Goal: Information Seeking & Learning: Learn about a topic

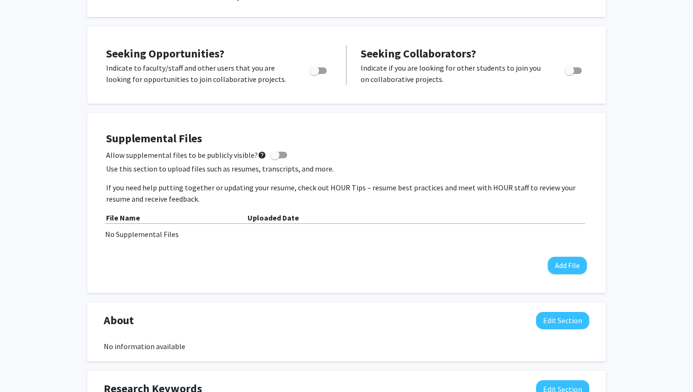
scroll to position [166, 0]
click at [567, 258] on button "Add File" at bounding box center [567, 264] width 39 height 17
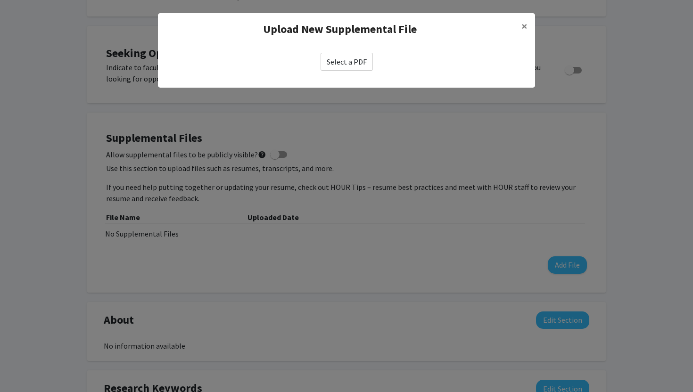
click at [364, 63] on label "Select a PDF" at bounding box center [347, 62] width 52 height 18
click at [0, 0] on input "Select a PDF" at bounding box center [0, 0] width 0 height 0
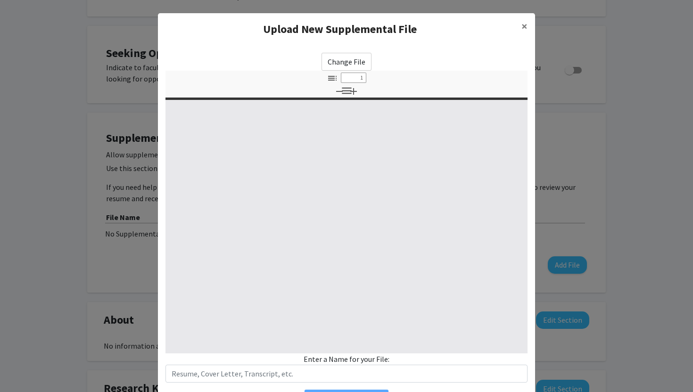
select select "custom"
type input "0"
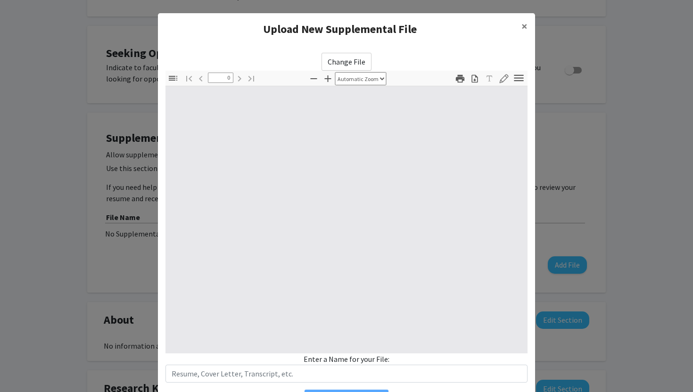
select select "custom"
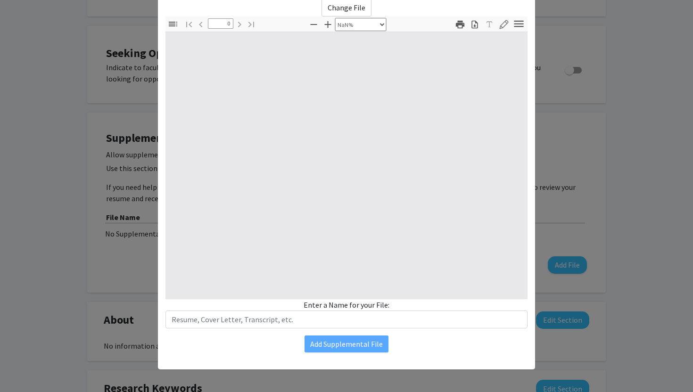
type input "1"
select select "auto"
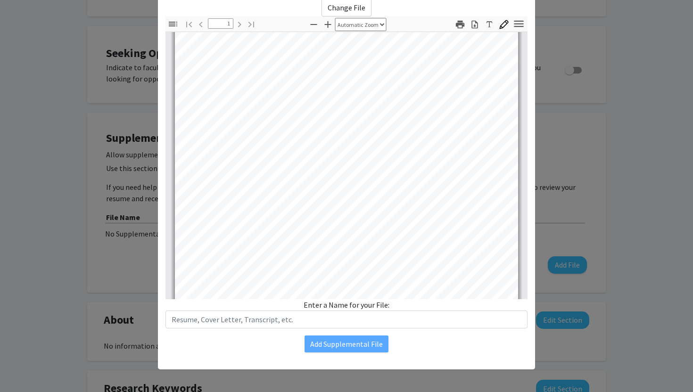
scroll to position [27, 0]
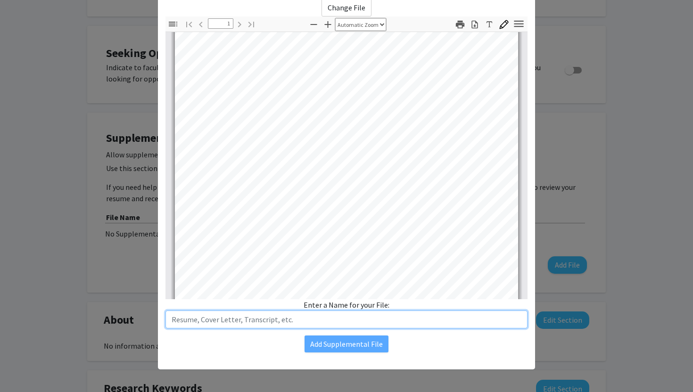
click at [371, 324] on input "text" at bounding box center [346, 320] width 362 height 18
type input "Resume"
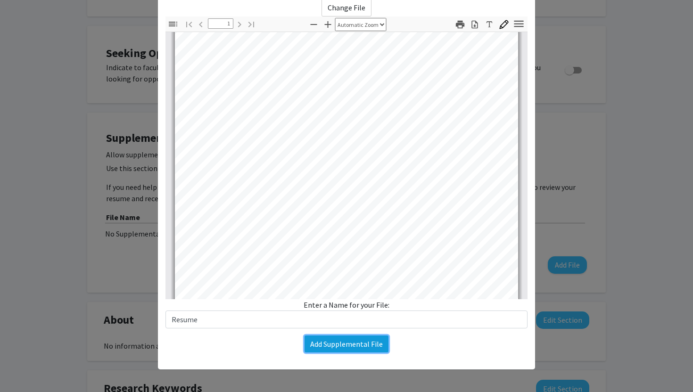
click at [355, 343] on button "Add Supplemental File" at bounding box center [347, 344] width 84 height 17
click at [353, 342] on button "Add Supplemental File" at bounding box center [347, 344] width 84 height 17
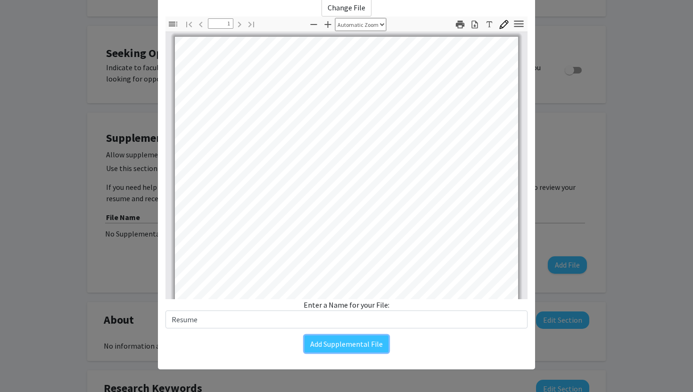
scroll to position [186, 0]
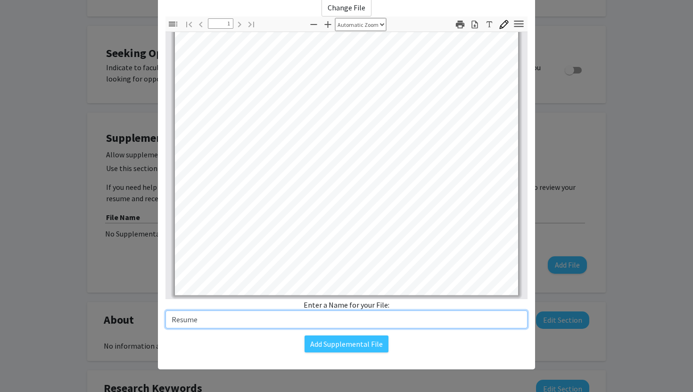
click at [322, 317] on input "Resume" at bounding box center [346, 320] width 362 height 18
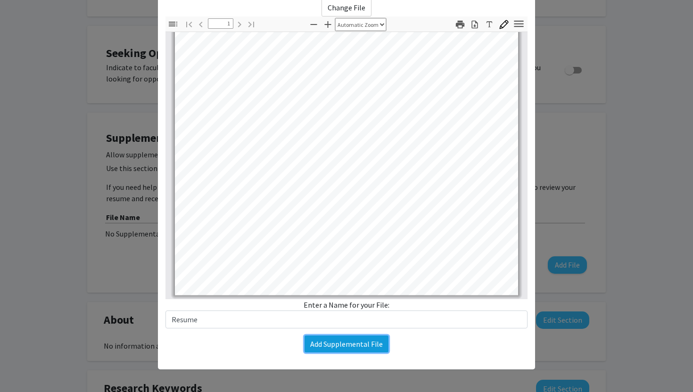
click at [346, 340] on button "Add Supplemental File" at bounding box center [347, 344] width 84 height 17
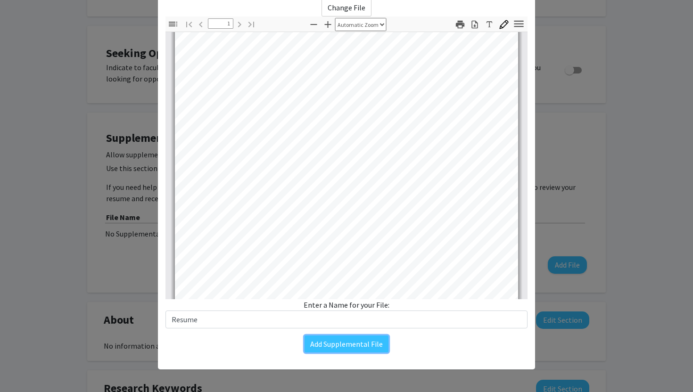
scroll to position [84, 0]
click at [621, 30] on modal-container "Upload New Supplemental File × Change File Thumbnails Document Outline Attachme…" at bounding box center [346, 196] width 693 height 392
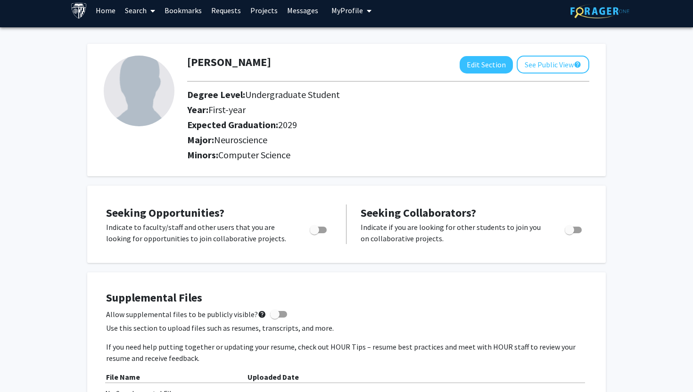
scroll to position [0, 0]
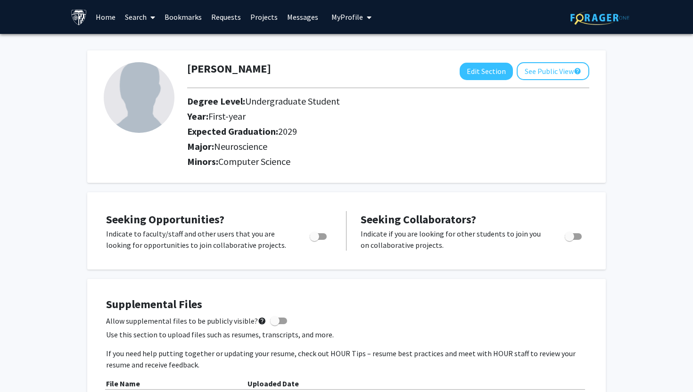
click at [137, 13] on link "Search" at bounding box center [140, 16] width 40 height 33
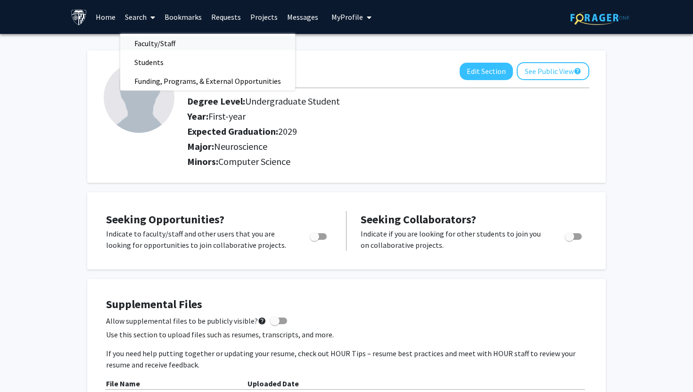
click at [145, 40] on span "Faculty/Staff" at bounding box center [154, 43] width 69 height 19
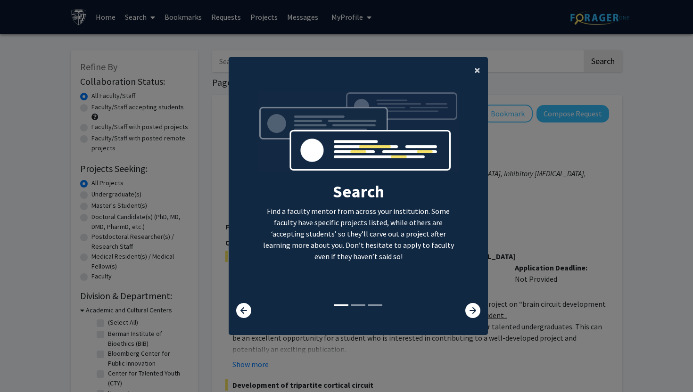
click at [478, 67] on span "×" at bounding box center [477, 70] width 6 height 15
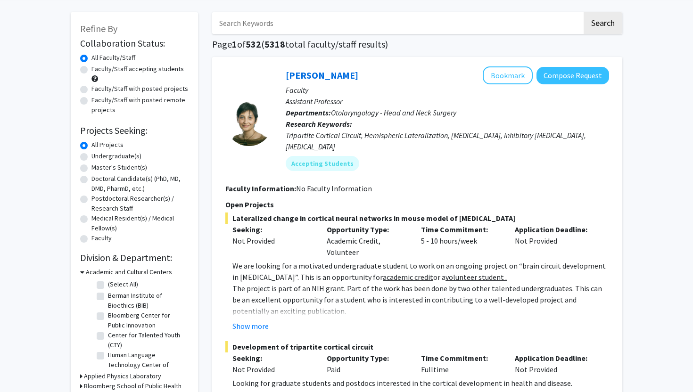
scroll to position [40, 0]
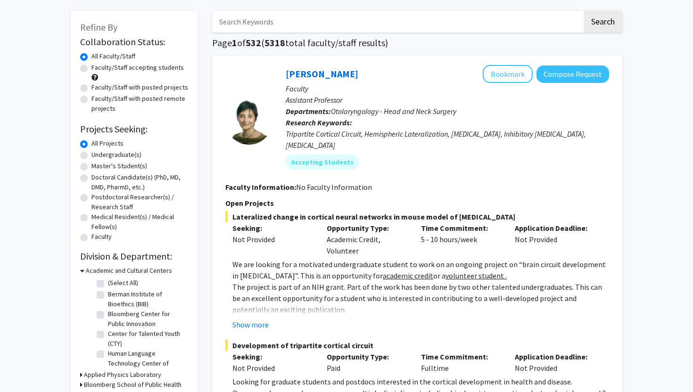
click at [122, 158] on label "Undergraduate(s)" at bounding box center [116, 155] width 50 height 10
click at [98, 156] on input "Undergraduate(s)" at bounding box center [94, 153] width 6 height 6
radio input "true"
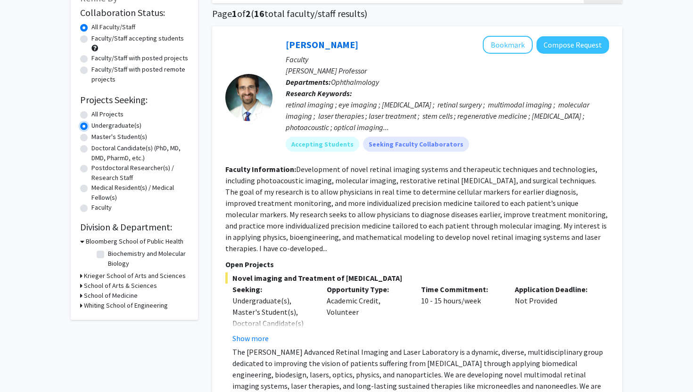
scroll to position [20, 0]
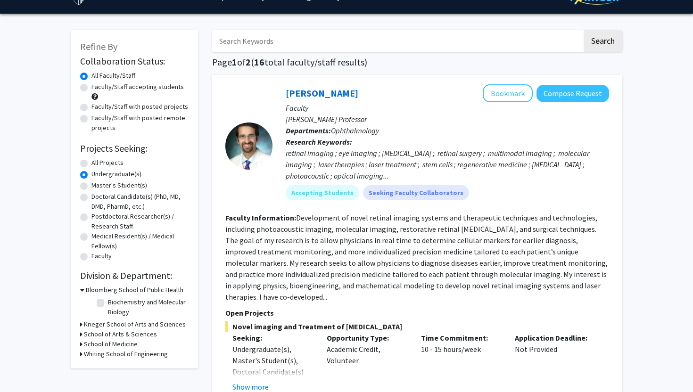
click at [91, 217] on label "Postdoctoral Researcher(s) / Research Staff" at bounding box center [139, 222] width 97 height 20
click at [91, 217] on input "Postdoctoral Researcher(s) / Research Staff" at bounding box center [94, 215] width 6 height 6
radio input "true"
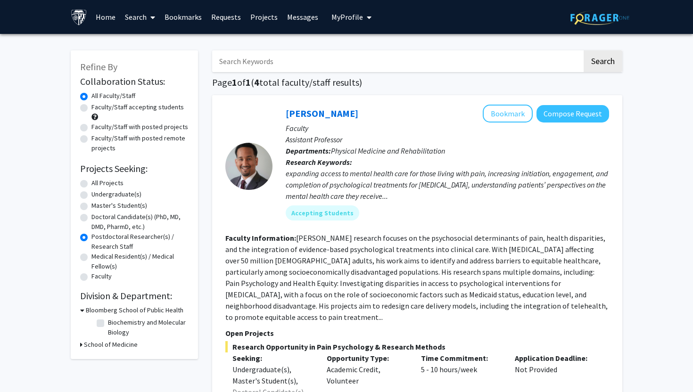
click at [91, 197] on label "Undergraduate(s)" at bounding box center [116, 195] width 50 height 10
click at [91, 196] on input "Undergraduate(s)" at bounding box center [94, 193] width 6 height 6
radio input "true"
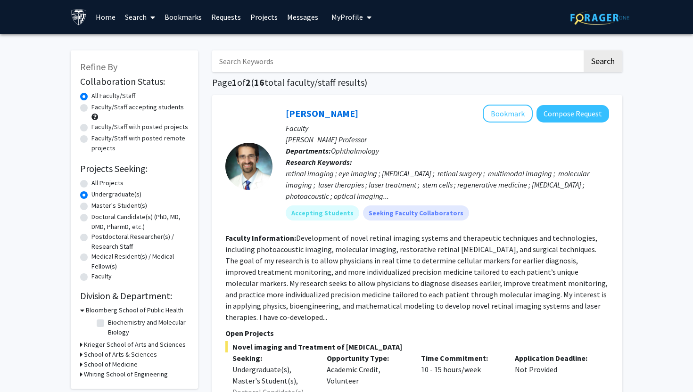
click at [91, 180] on label "All Projects" at bounding box center [107, 183] width 32 height 10
click at [91, 180] on input "All Projects" at bounding box center [94, 181] width 6 height 6
radio input "true"
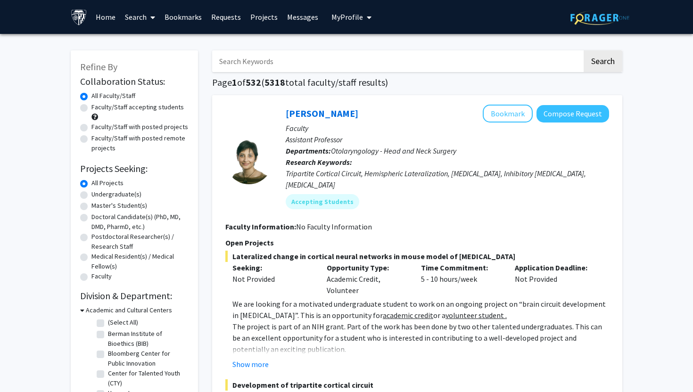
click at [91, 195] on label "Undergraduate(s)" at bounding box center [116, 195] width 50 height 10
click at [91, 195] on input "Undergraduate(s)" at bounding box center [94, 193] width 6 height 6
radio input "true"
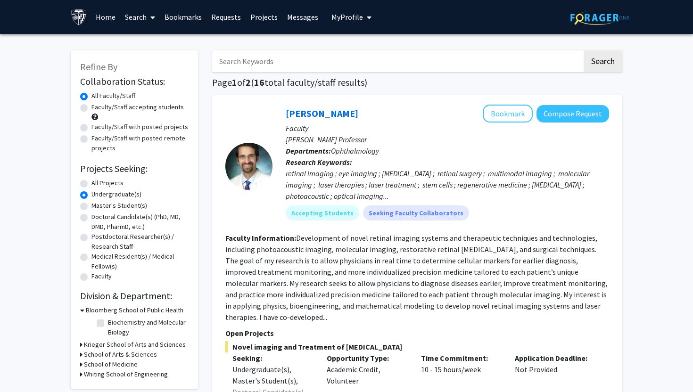
click at [91, 207] on label "Master's Student(s)" at bounding box center [119, 206] width 56 height 10
click at [91, 207] on input "Master's Student(s)" at bounding box center [94, 204] width 6 height 6
radio input "true"
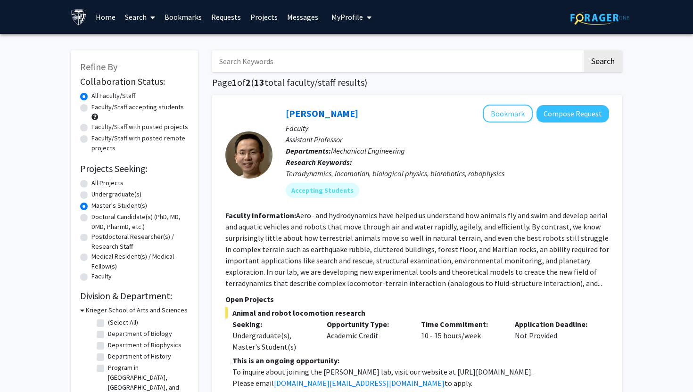
click at [91, 220] on label "Doctoral Candidate(s) (PhD, MD, DMD, PharmD, etc.)" at bounding box center [139, 222] width 97 height 20
click at [91, 218] on input "Doctoral Candidate(s) (PhD, MD, DMD, PharmD, etc.)" at bounding box center [94, 215] width 6 height 6
radio input "true"
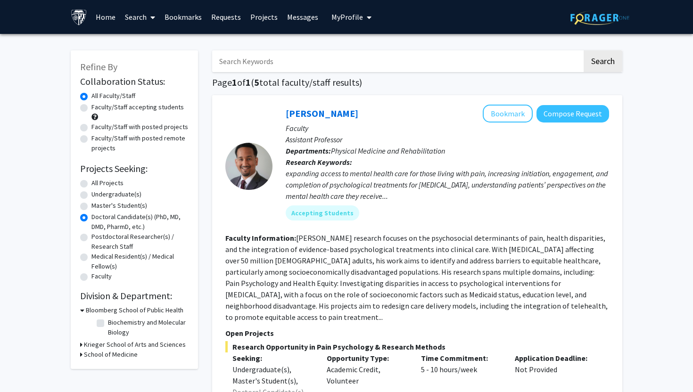
click at [91, 237] on label "Postdoctoral Researcher(s) / Research Staff" at bounding box center [139, 242] width 97 height 20
click at [91, 237] on input "Postdoctoral Researcher(s) / Research Staff" at bounding box center [94, 235] width 6 height 6
radio input "true"
click at [91, 260] on label "Medical Resident(s) / Medical Fellow(s)" at bounding box center [139, 262] width 97 height 20
click at [91, 258] on input "Medical Resident(s) / Medical Fellow(s)" at bounding box center [94, 255] width 6 height 6
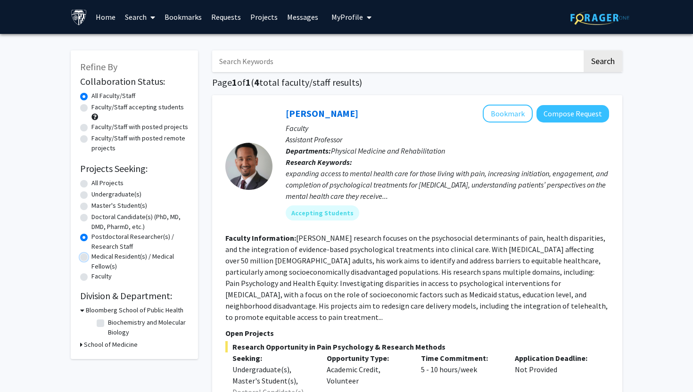
radio input "true"
click at [91, 278] on label "Faculty" at bounding box center [101, 277] width 20 height 10
click at [91, 278] on input "Faculty" at bounding box center [94, 275] width 6 height 6
radio input "true"
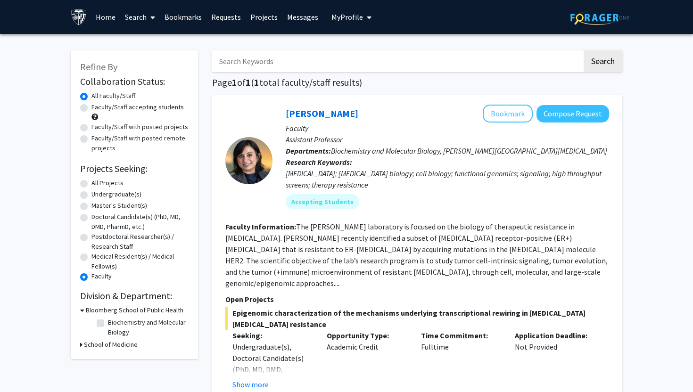
click at [91, 196] on label "Undergraduate(s)" at bounding box center [116, 195] width 50 height 10
click at [91, 196] on input "Undergraduate(s)" at bounding box center [94, 193] width 6 height 6
radio input "true"
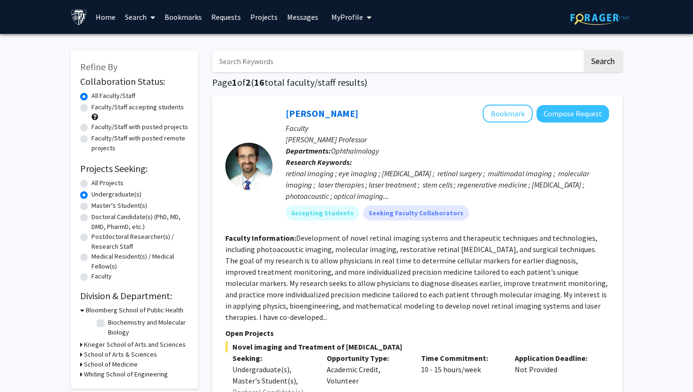
click at [91, 183] on label "All Projects" at bounding box center [107, 183] width 32 height 10
click at [91, 183] on input "All Projects" at bounding box center [94, 181] width 6 height 6
radio input "true"
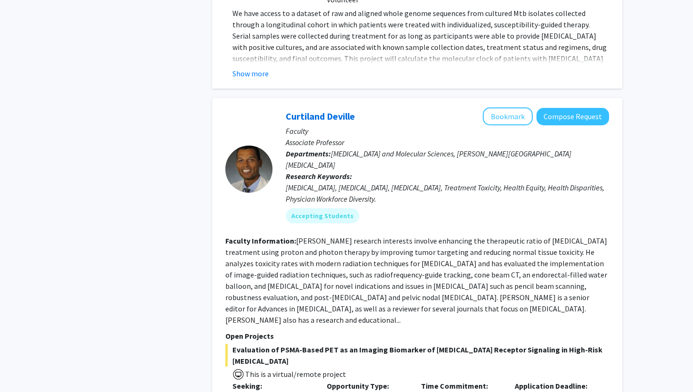
scroll to position [4645, 0]
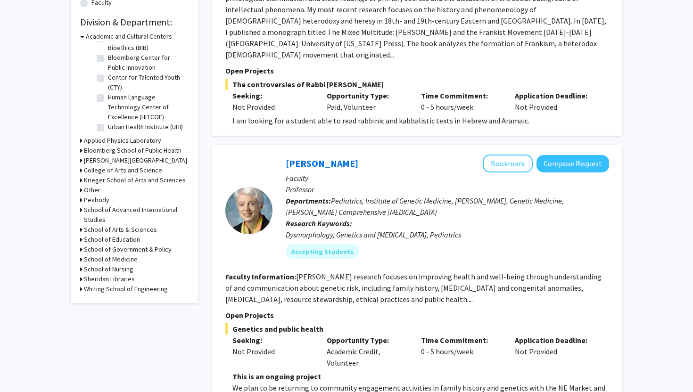
scroll to position [274, 0]
click at [127, 181] on h3 "Krieger School of Arts and Sciences" at bounding box center [135, 180] width 102 height 10
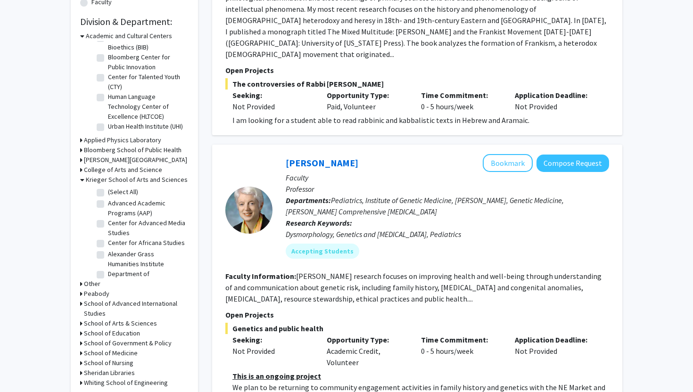
click at [121, 190] on label "(Select All)" at bounding box center [123, 192] width 30 height 10
click at [114, 190] on input "(Select All)" at bounding box center [111, 190] width 6 height 6
checkbox input "true"
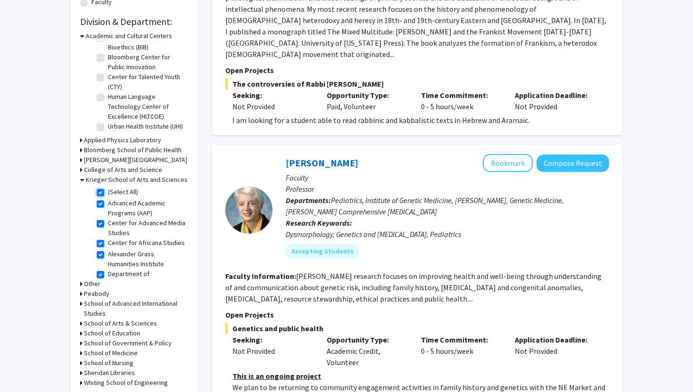
checkbox input "true"
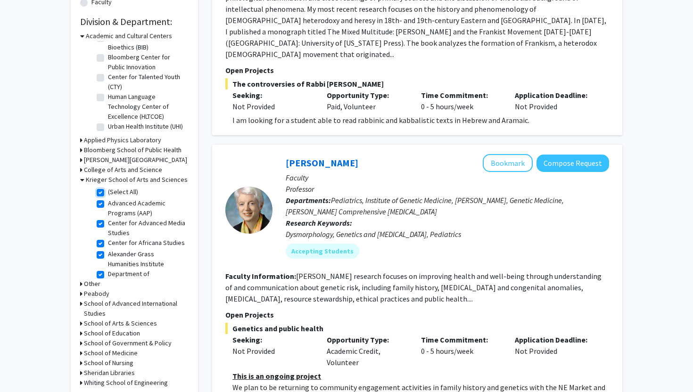
checkbox input "true"
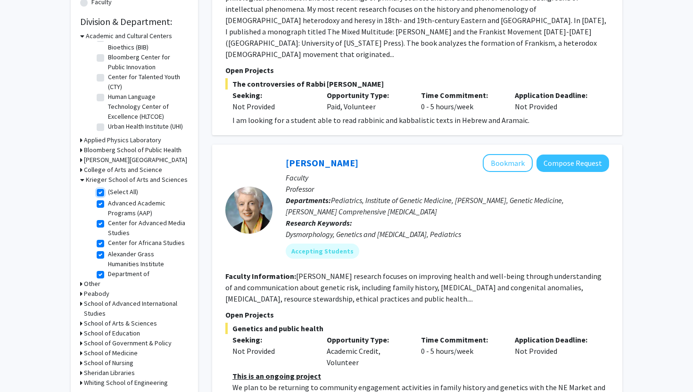
checkbox input "true"
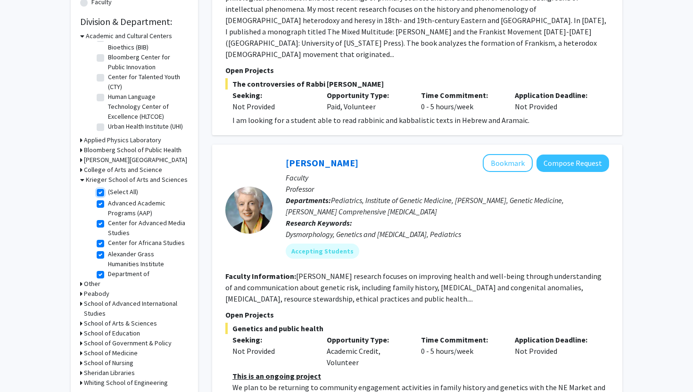
checkbox input "true"
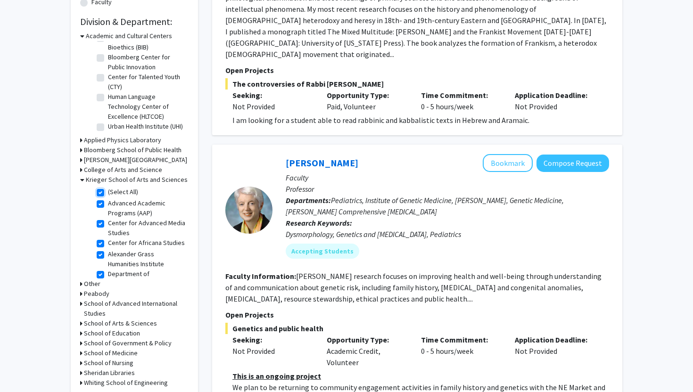
checkbox input "true"
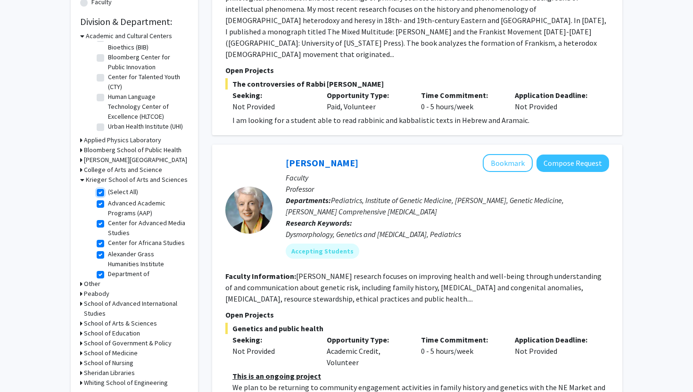
checkbox input "true"
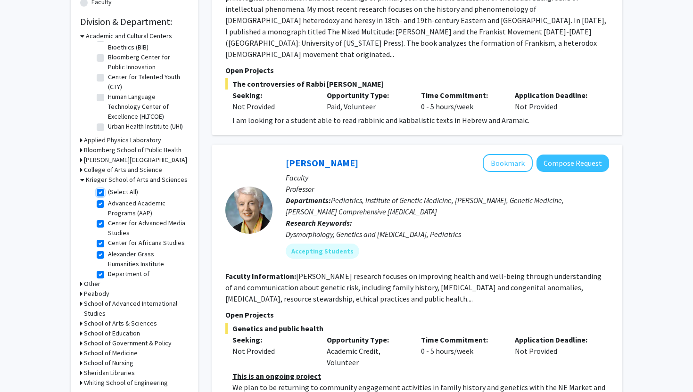
checkbox input "true"
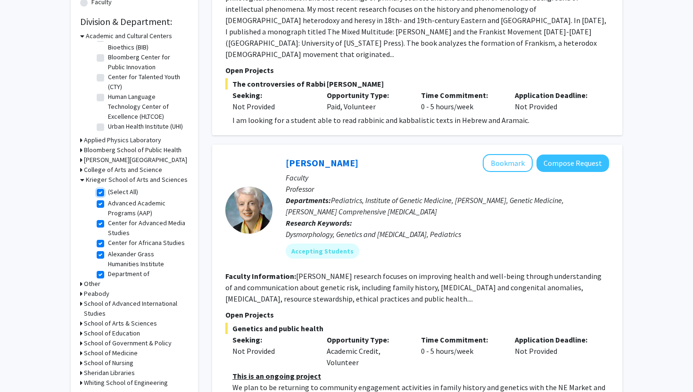
checkbox input "true"
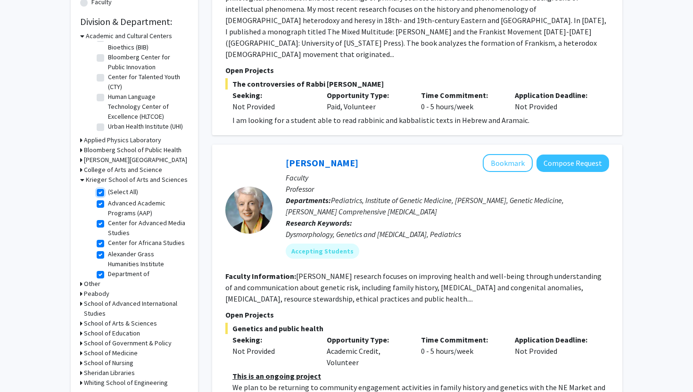
checkbox input "true"
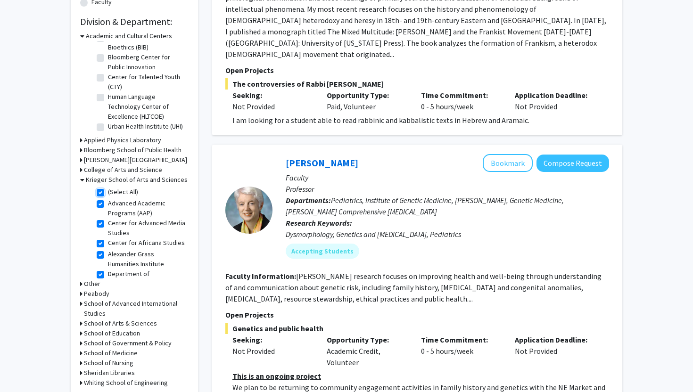
checkbox input "true"
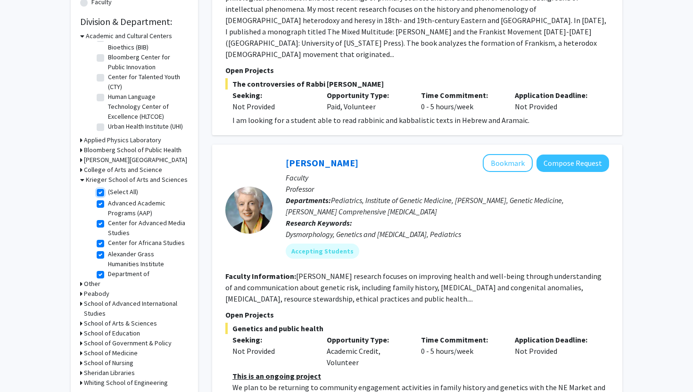
checkbox input "true"
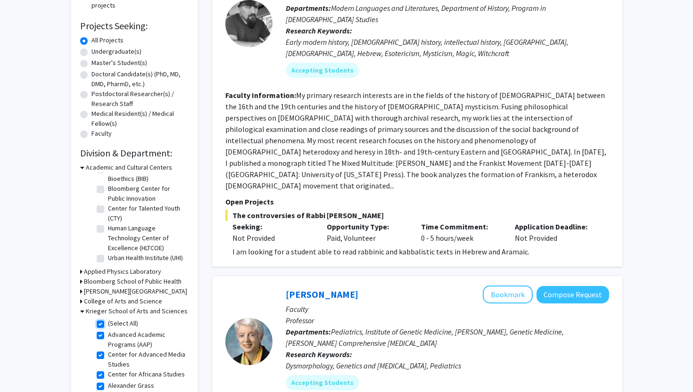
scroll to position [159, 0]
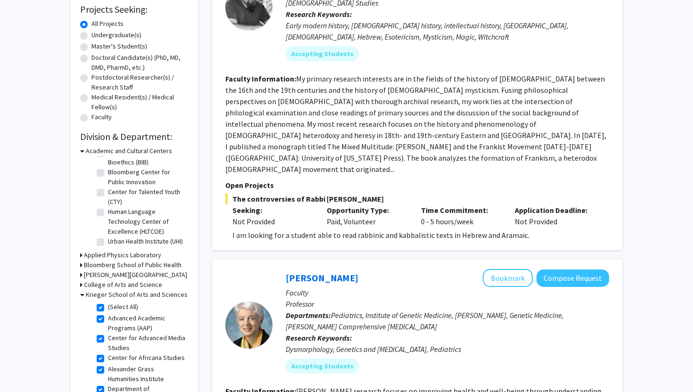
click at [108, 308] on label "(Select All)" at bounding box center [123, 307] width 30 height 10
click at [108, 308] on input "(Select All)" at bounding box center [111, 305] width 6 height 6
checkbox input "false"
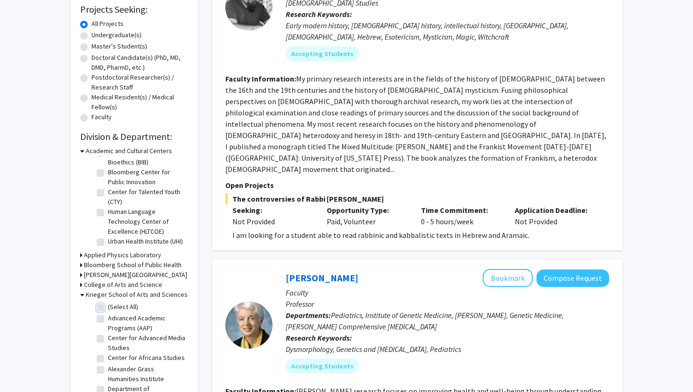
checkbox input "false"
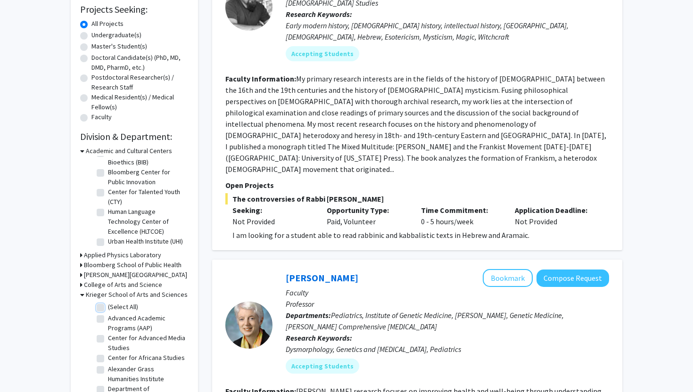
checkbox input "false"
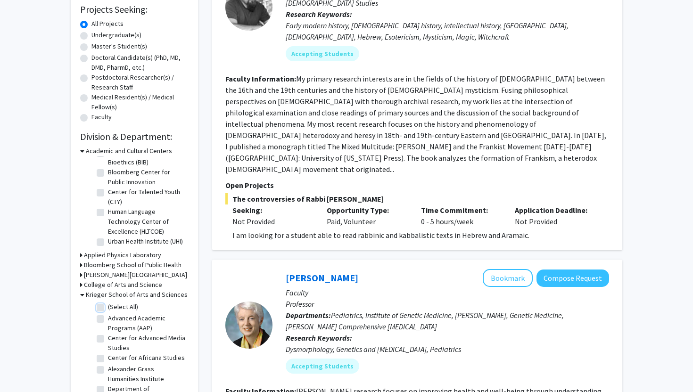
checkbox input "false"
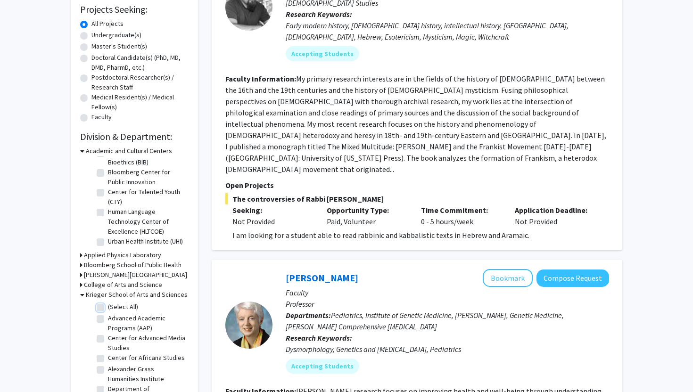
checkbox input "false"
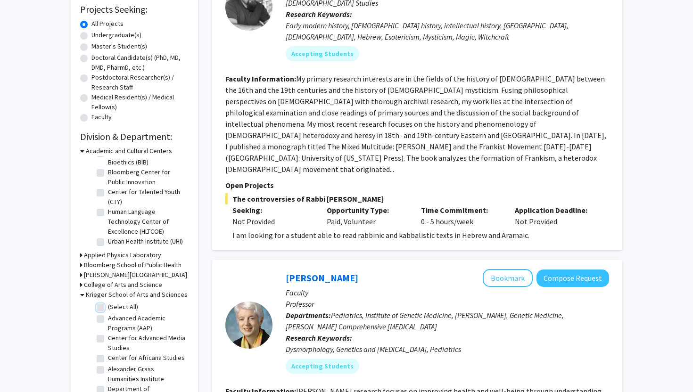
checkbox input "false"
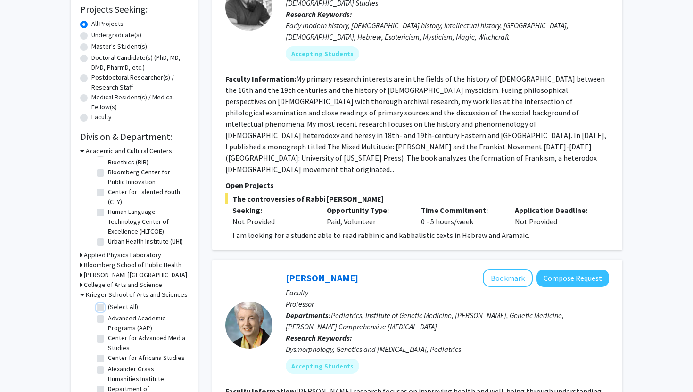
checkbox input "false"
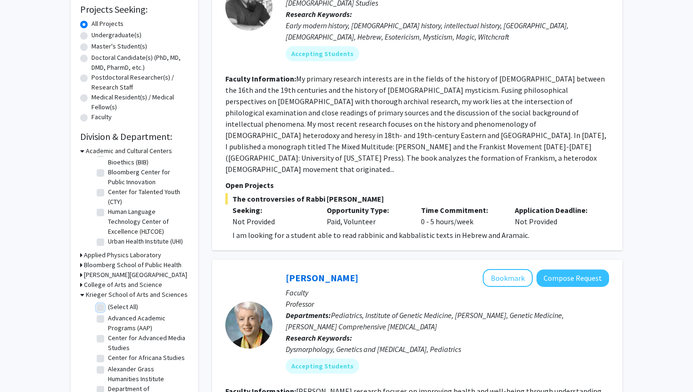
checkbox input "false"
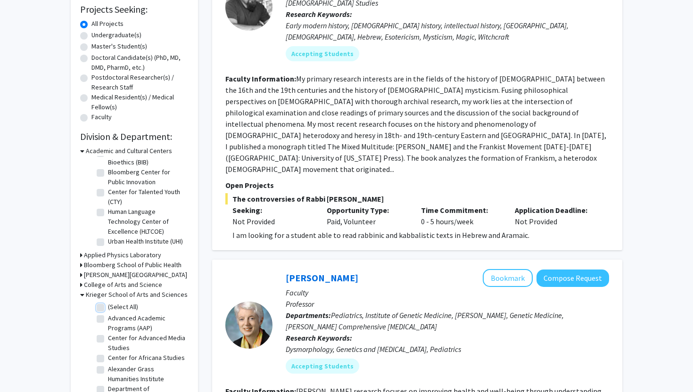
checkbox input "false"
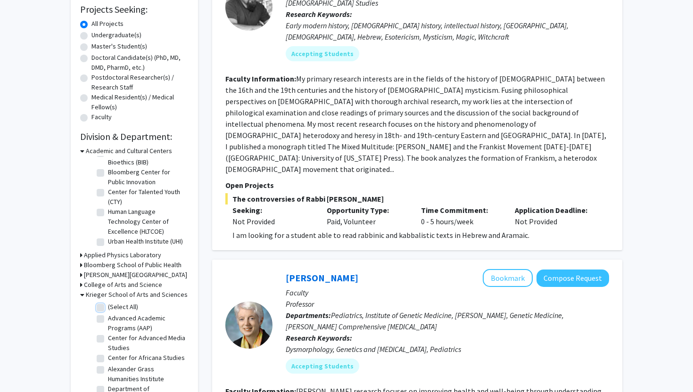
checkbox input "false"
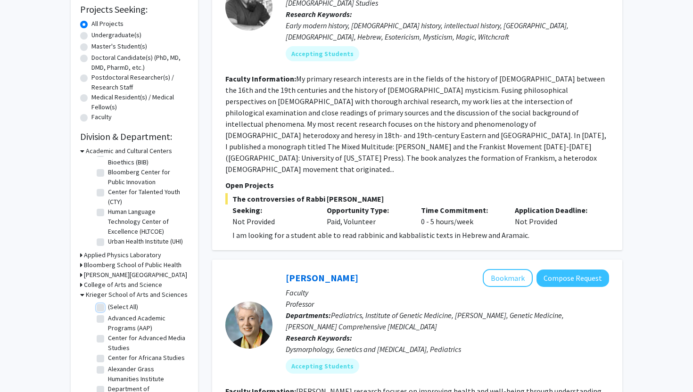
checkbox input "false"
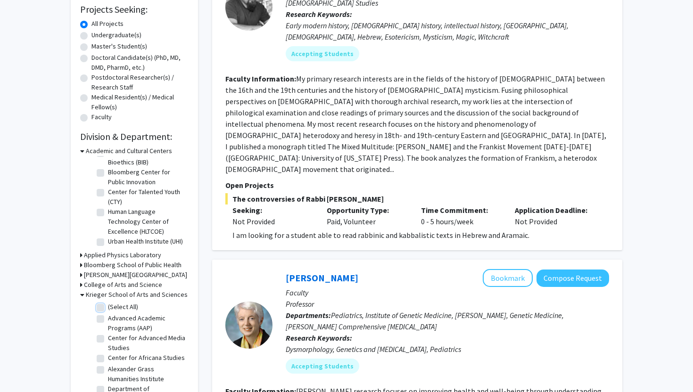
checkbox input "false"
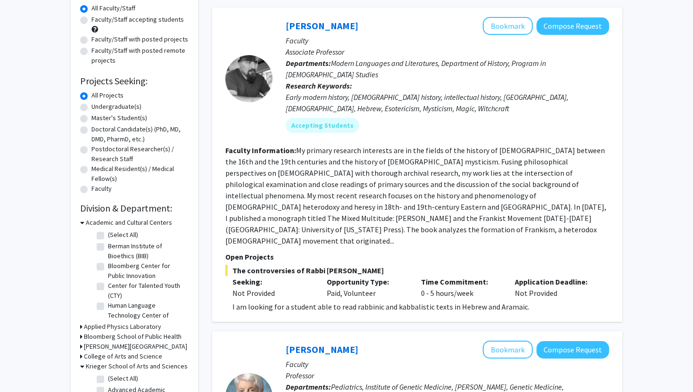
click at [108, 248] on label "Berman Institute of Bioethics (BIB)" at bounding box center [147, 251] width 78 height 20
click at [108, 248] on input "Berman Institute of Bioethics (BIB)" at bounding box center [111, 244] width 6 height 6
checkbox input "true"
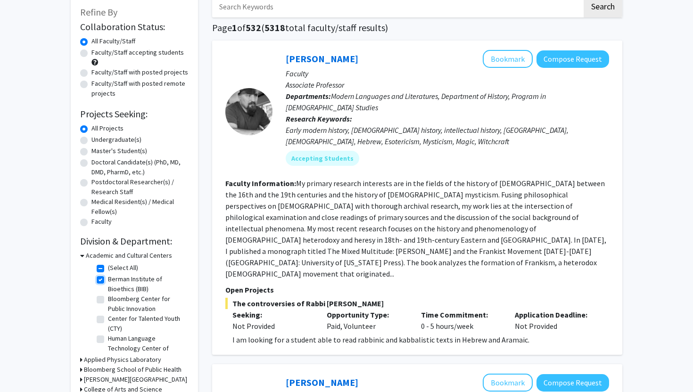
scroll to position [68, 0]
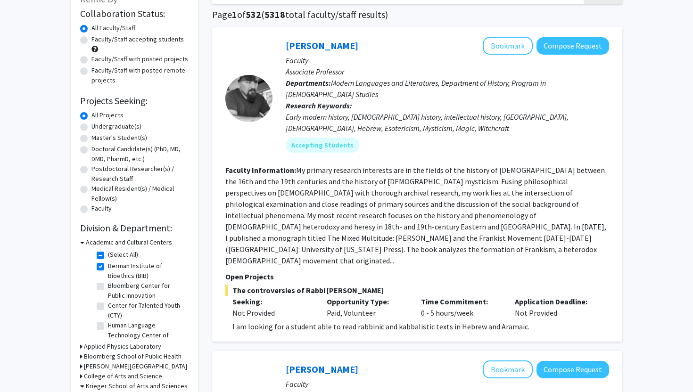
click at [108, 254] on label "(Select All)" at bounding box center [123, 255] width 30 height 10
click at [108, 254] on input "(Select All)" at bounding box center [111, 253] width 6 height 6
checkbox input "false"
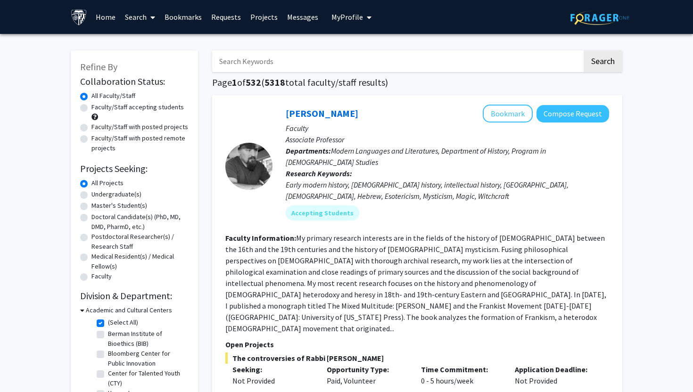
click at [104, 319] on fg-checkbox "(Select All) (Select All)" at bounding box center [142, 323] width 90 height 11
click at [108, 323] on label "(Select All)" at bounding box center [123, 323] width 30 height 10
click at [108, 323] on input "(Select All)" at bounding box center [111, 321] width 6 height 6
checkbox input "true"
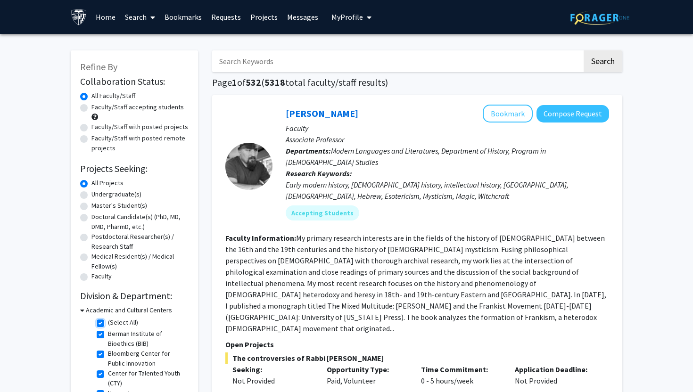
checkbox input "true"
click at [91, 108] on label "Faculty/Staff accepting students" at bounding box center [137, 107] width 92 height 10
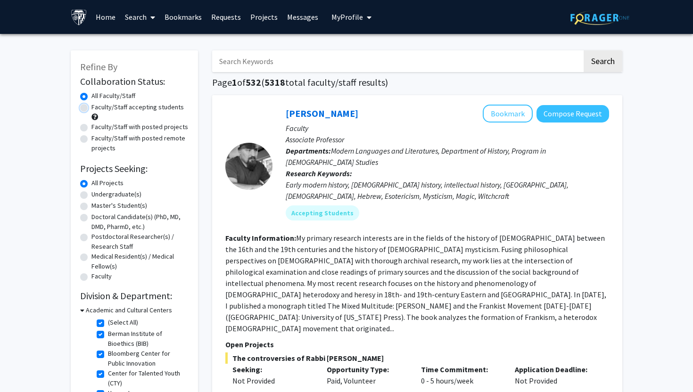
click at [91, 108] on input "Faculty/Staff accepting students" at bounding box center [94, 105] width 6 height 6
radio input "true"
click at [91, 97] on label "All Faculty/Staff" at bounding box center [113, 96] width 44 height 10
click at [91, 97] on input "All Faculty/Staff" at bounding box center [94, 94] width 6 height 6
radio input "true"
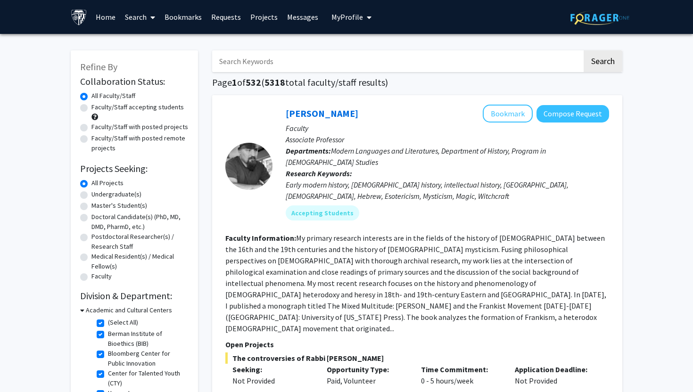
click at [253, 184] on div at bounding box center [248, 166] width 47 height 123
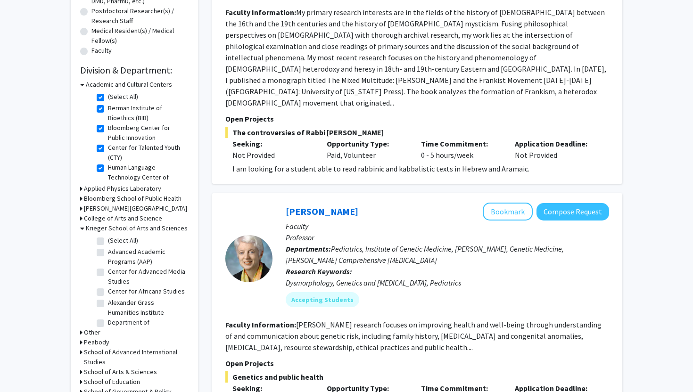
scroll to position [145, 0]
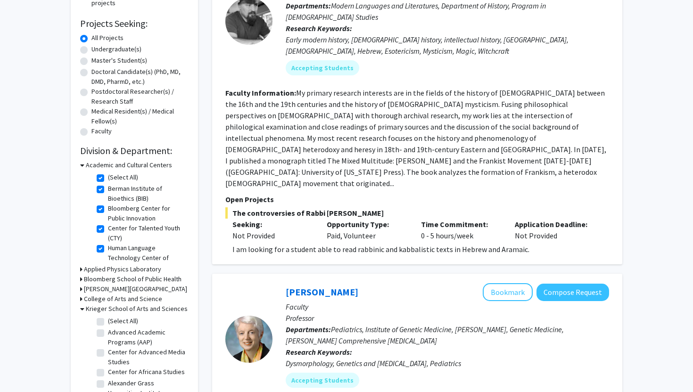
click at [88, 114] on div "Medical Resident(s) / Medical Fellow(s)" at bounding box center [134, 117] width 108 height 20
click at [91, 114] on label "Medical Resident(s) / Medical Fellow(s)" at bounding box center [139, 117] width 97 height 20
click at [91, 113] on input "Medical Resident(s) / Medical Fellow(s)" at bounding box center [94, 110] width 6 height 6
radio input "true"
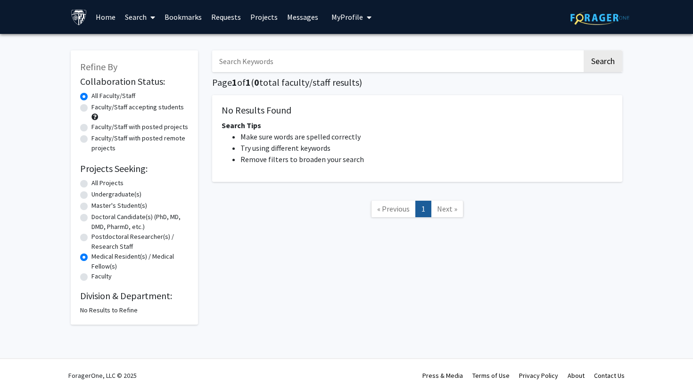
click at [91, 183] on label "All Projects" at bounding box center [107, 183] width 32 height 10
click at [91, 183] on input "All Projects" at bounding box center [94, 181] width 6 height 6
radio input "true"
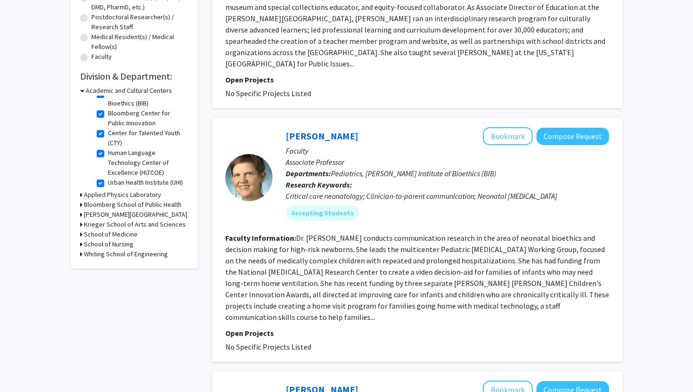
scroll to position [22, 0]
click at [96, 204] on h3 "Bloomberg School of Public Health" at bounding box center [133, 205] width 98 height 10
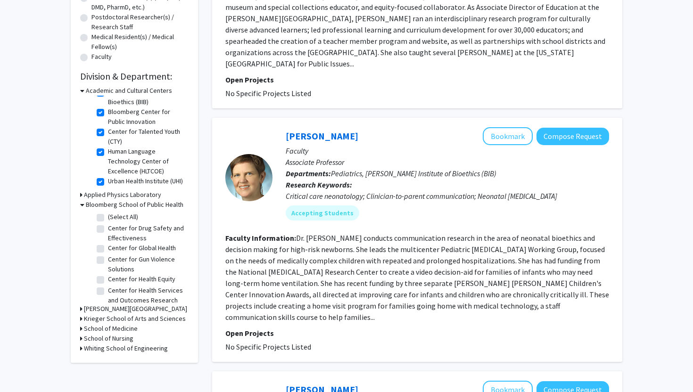
click at [96, 204] on h3 "Bloomberg School of Public Health" at bounding box center [135, 205] width 98 height 10
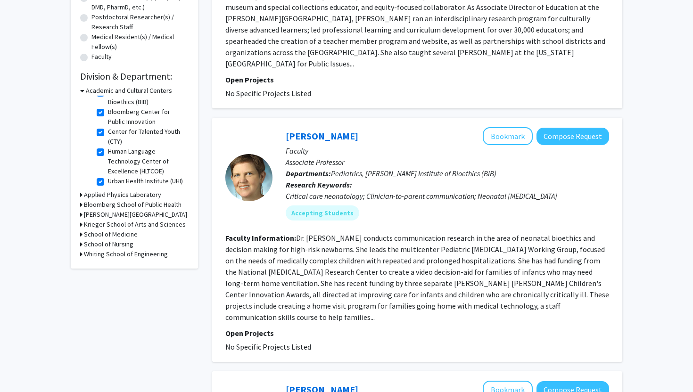
click at [101, 223] on h3 "Krieger School of Arts and Sciences" at bounding box center [135, 225] width 102 height 10
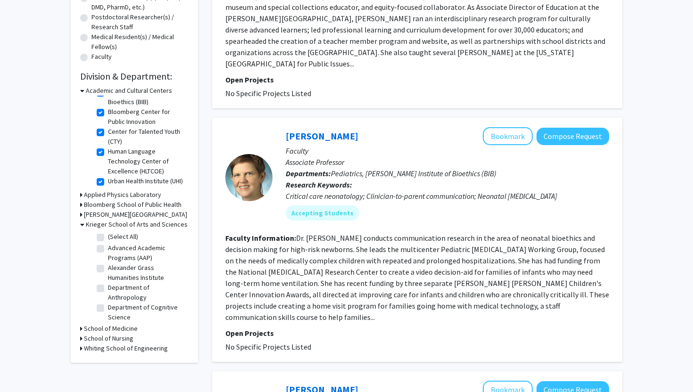
click at [108, 234] on label "(Select All)" at bounding box center [123, 237] width 30 height 10
click at [108, 234] on input "(Select All)" at bounding box center [111, 235] width 6 height 6
checkbox input "true"
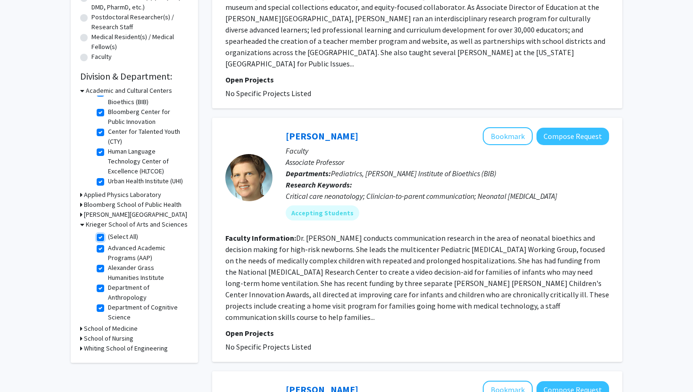
checkbox input "true"
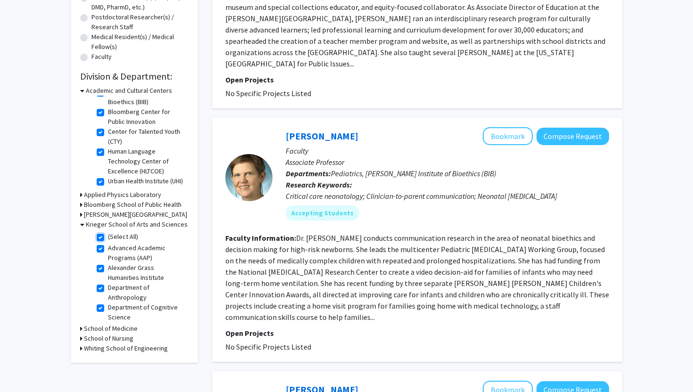
checkbox input "true"
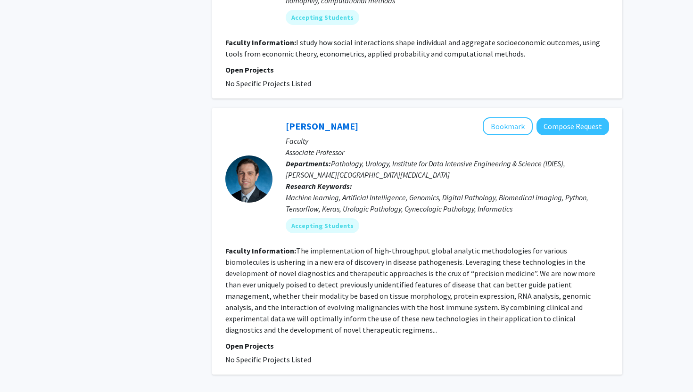
scroll to position [3158, 0]
